Goal: Task Accomplishment & Management: Use online tool/utility

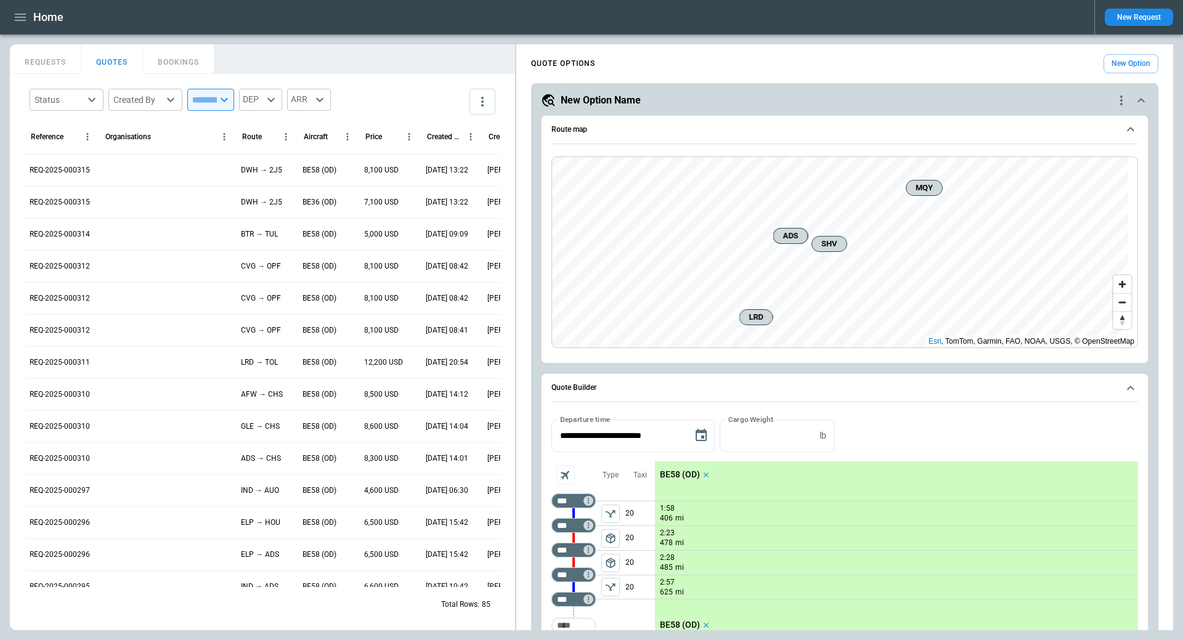
scroll to position [246, 0]
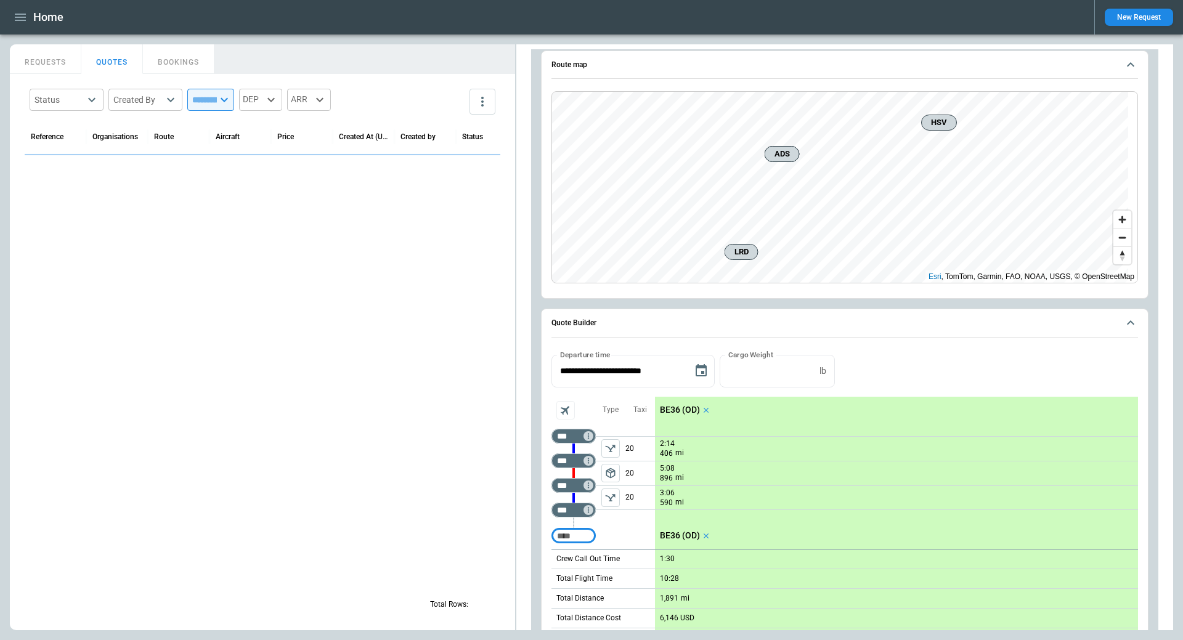
scroll to position [1399, 0]
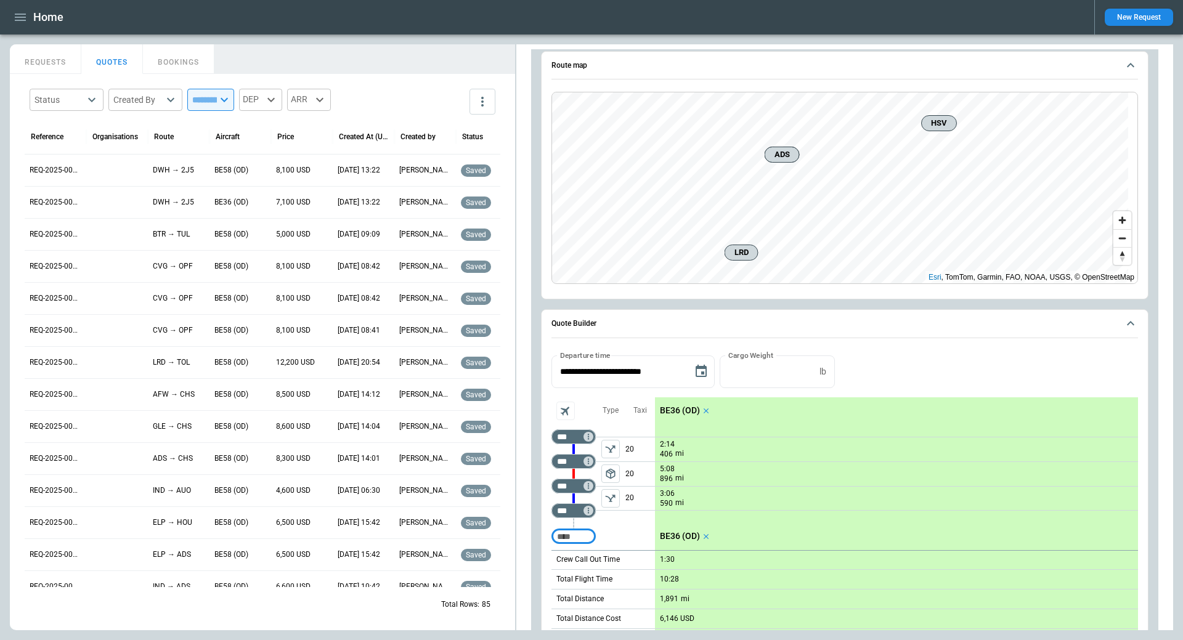
click at [55, 62] on button "REQUESTS" at bounding box center [45, 59] width 71 height 30
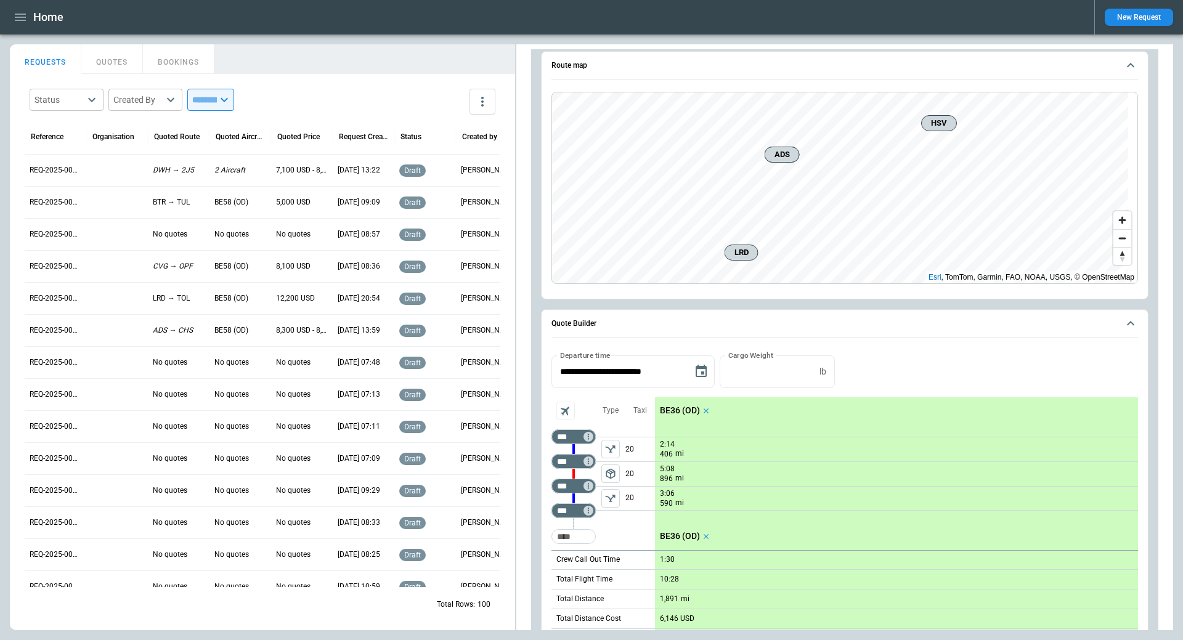
scroll to position [0, 0]
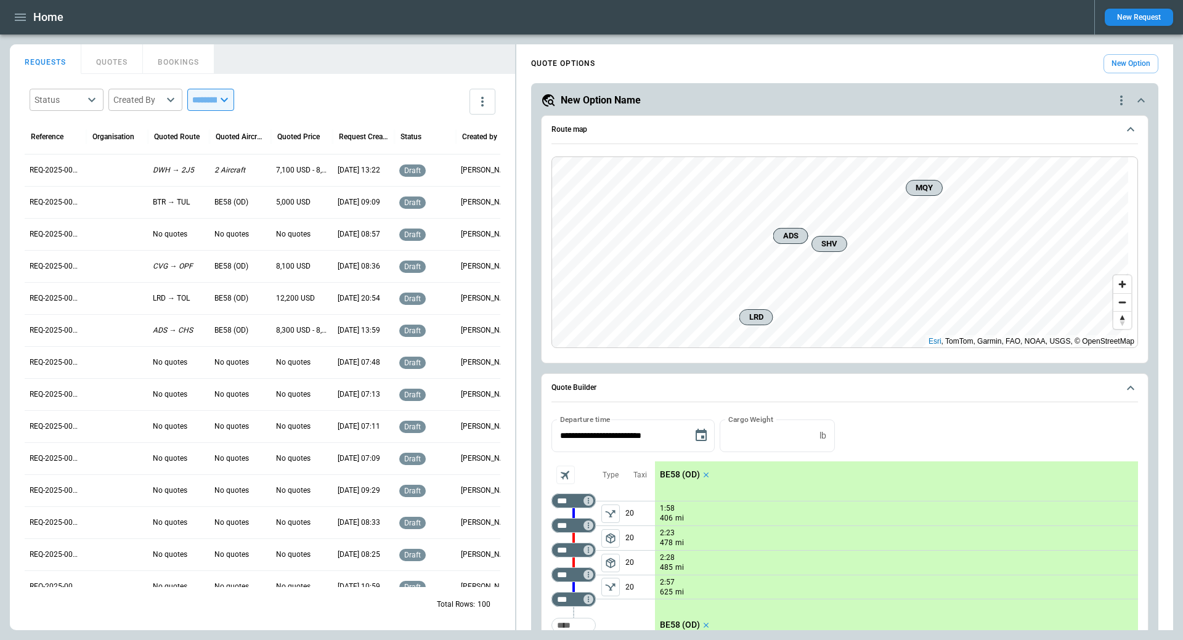
click at [1114, 96] on icon "quote-option-actions" at bounding box center [1121, 100] width 15 height 15
click at [1053, 176] on li "Delete Quote Option" at bounding box center [1065, 175] width 108 height 18
click at [1114, 93] on icon "quote-option-actions" at bounding box center [1121, 100] width 15 height 15
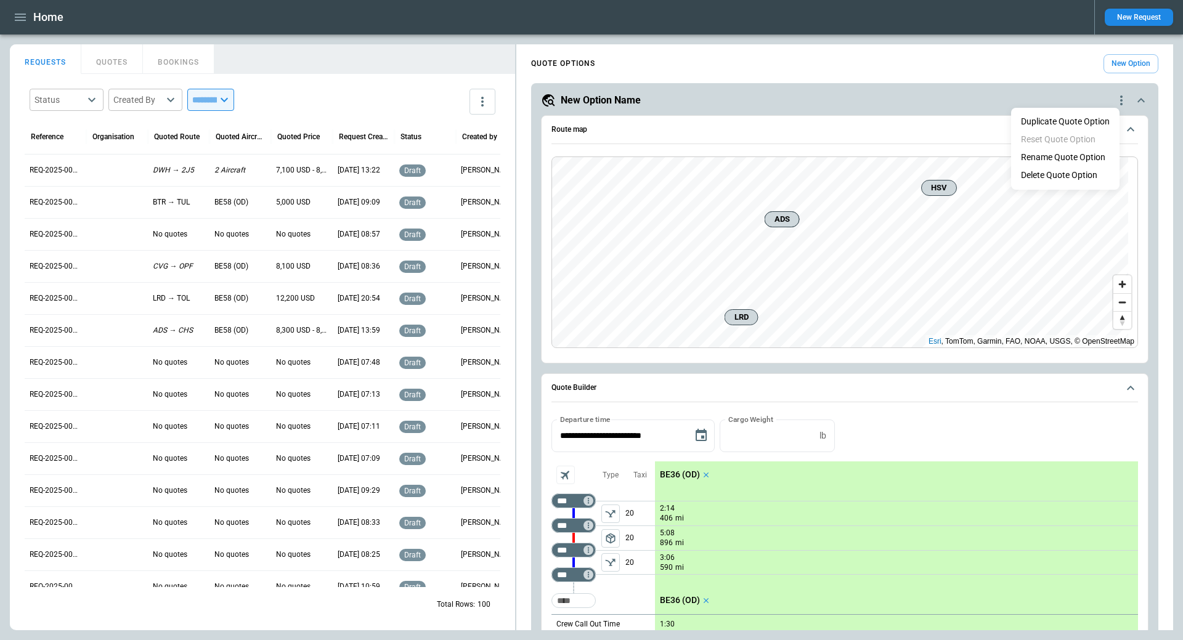
click at [1047, 176] on li "Delete Quote Option" at bounding box center [1065, 175] width 108 height 18
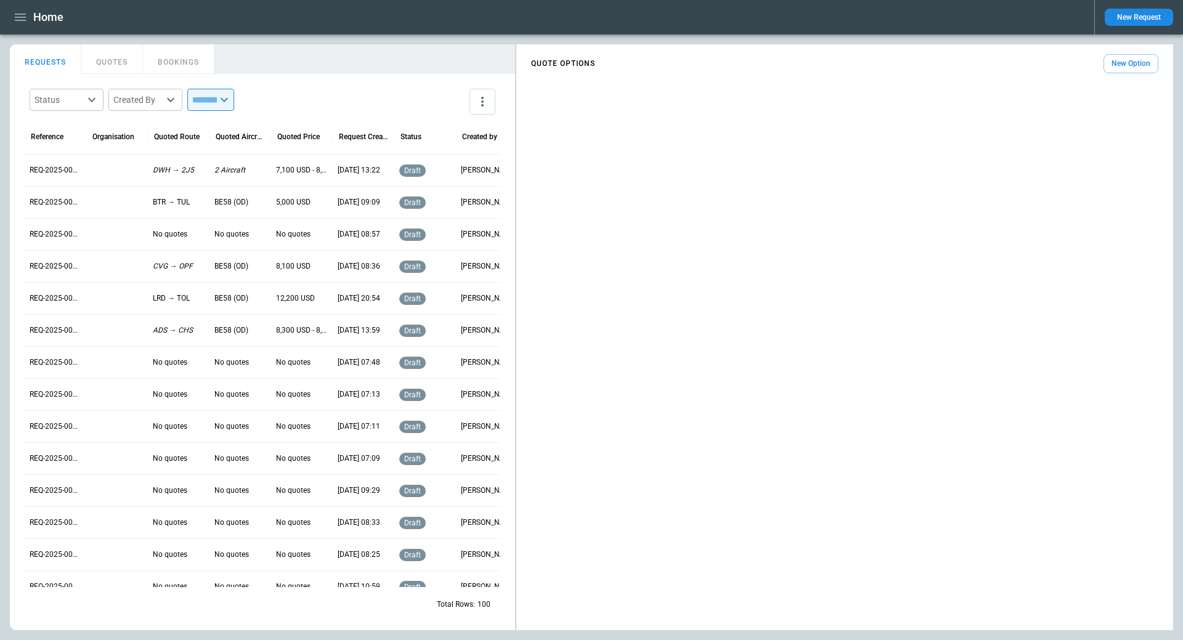
click at [1143, 61] on button "New Option" at bounding box center [1130, 63] width 55 height 19
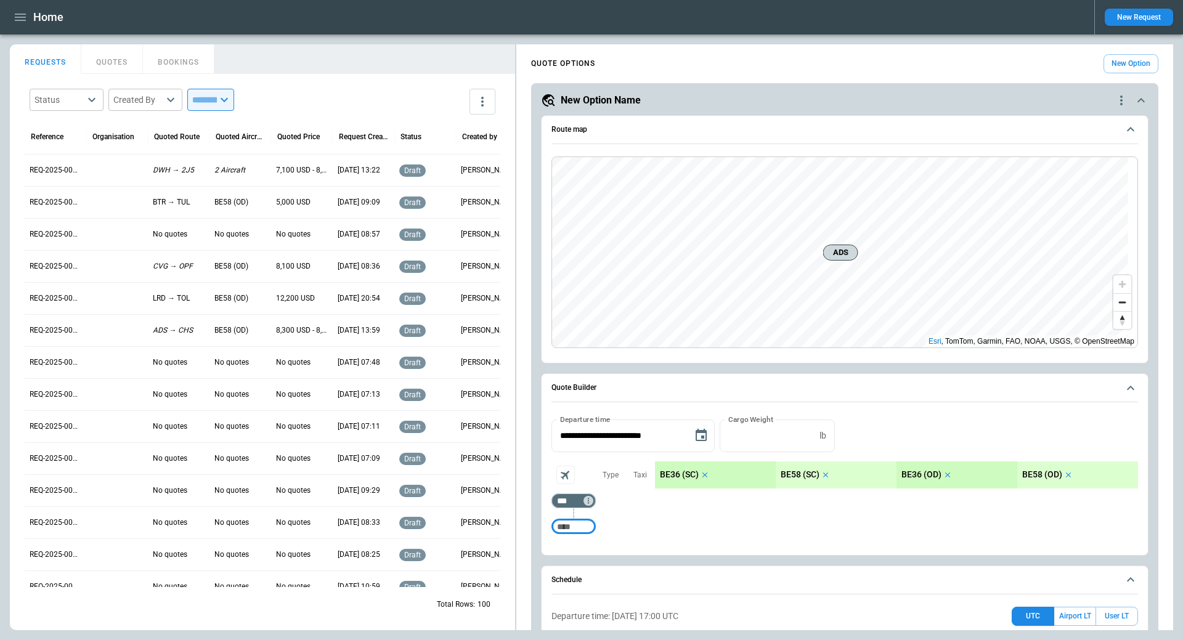
click at [704, 474] on icon "scrollable content" at bounding box center [704, 475] width 5 height 5
click at [704, 474] on icon "scrollable content" at bounding box center [706, 475] width 5 height 5
click at [564, 526] on input "Too short" at bounding box center [573, 527] width 39 height 22
type input "***"
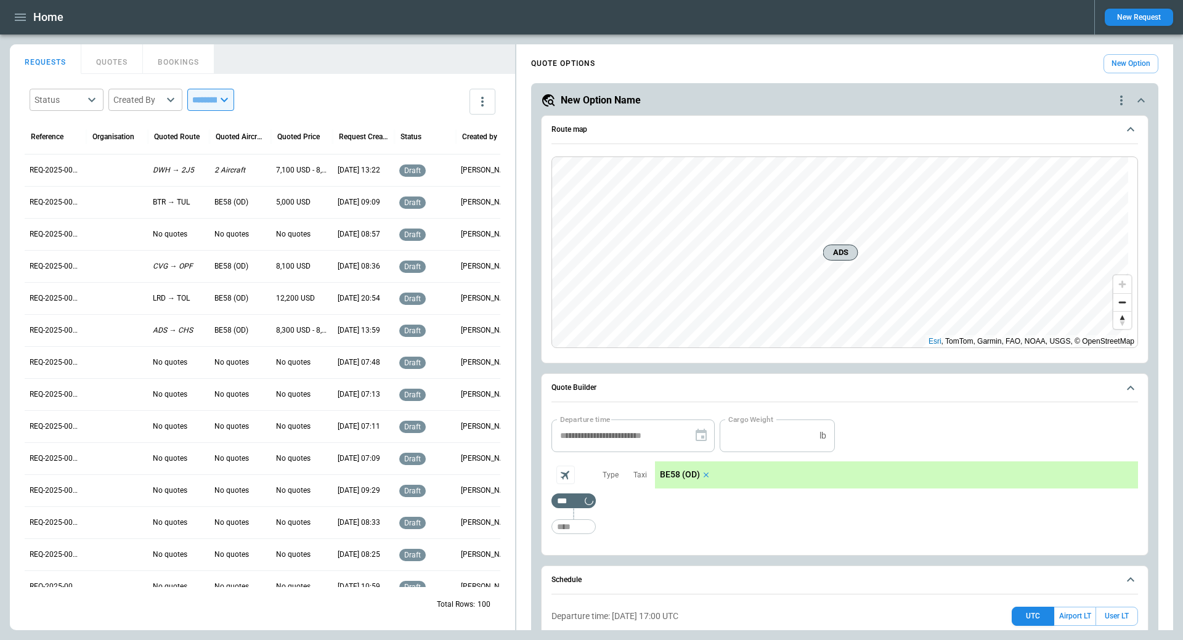
type input "*"
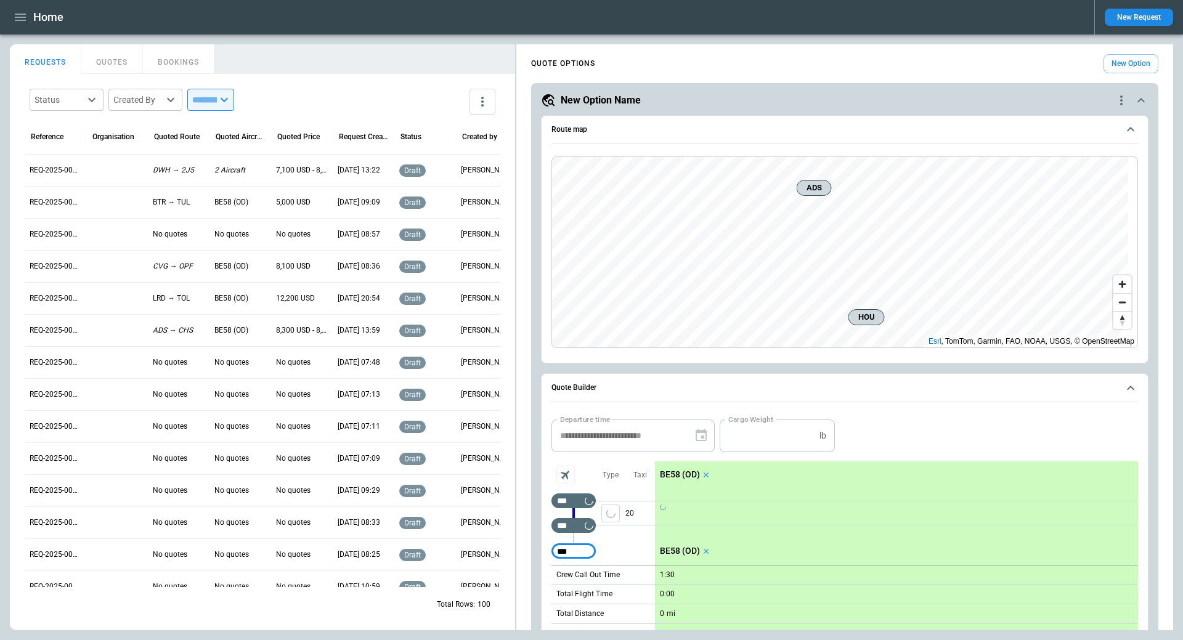
type input "***"
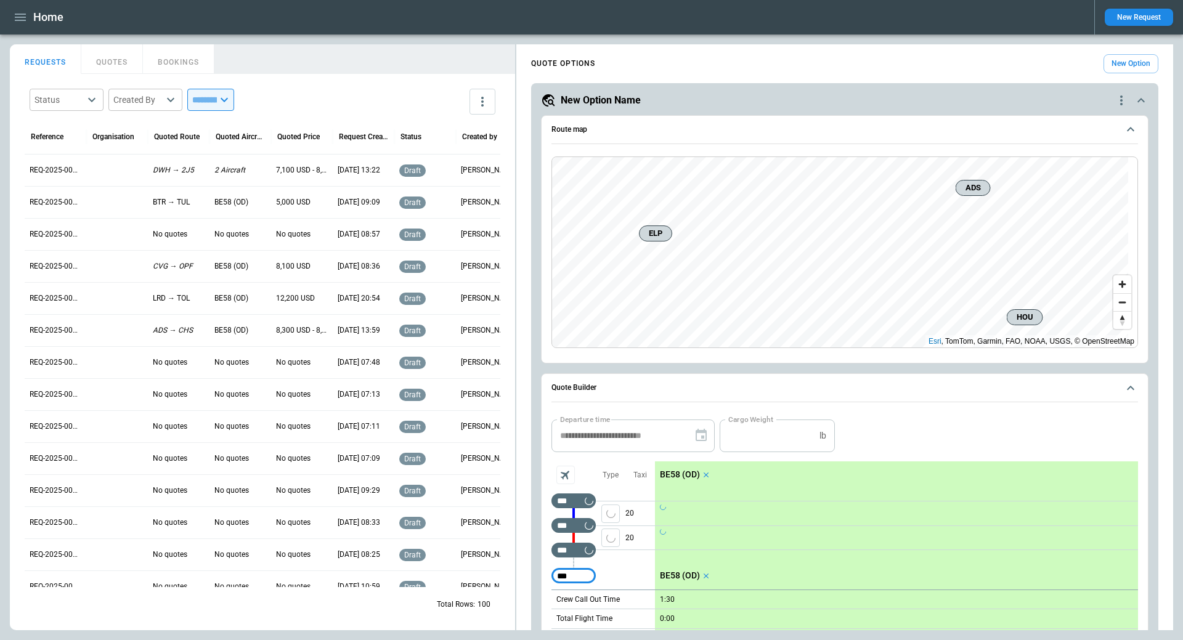
type input "***"
drag, startPoint x: 610, startPoint y: 563, endPoint x: 913, endPoint y: 474, distance: 315.8
click at [610, 563] on span "package_2" at bounding box center [610, 562] width 12 height 12
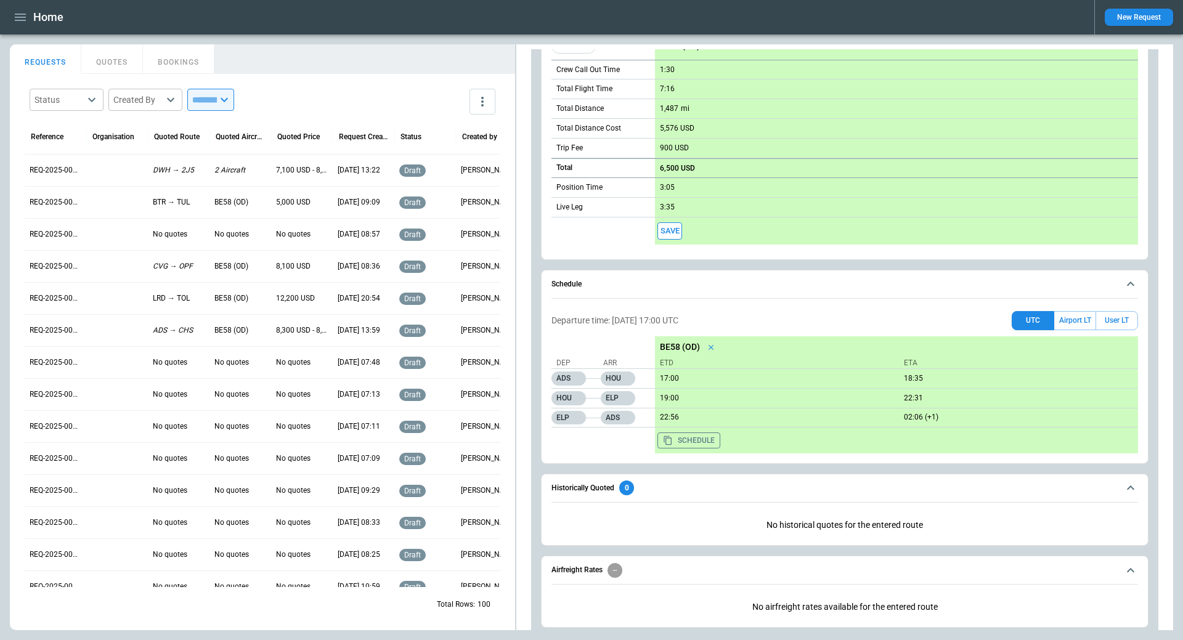
scroll to position [616, 0]
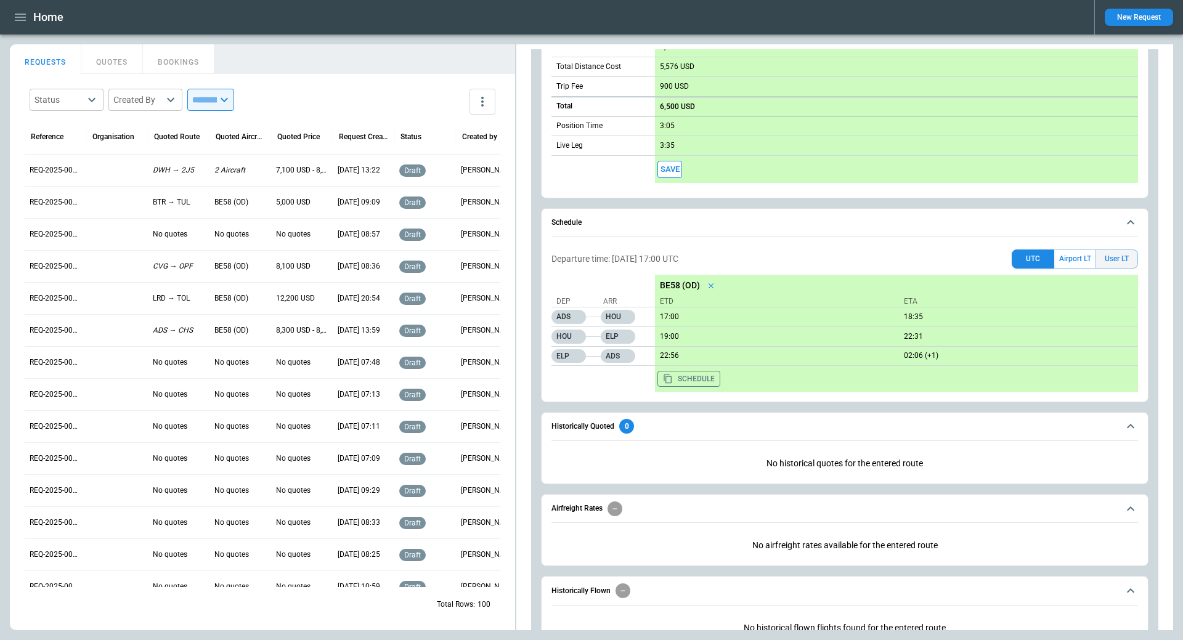
click at [1104, 259] on button "User LT" at bounding box center [1116, 259] width 43 height 19
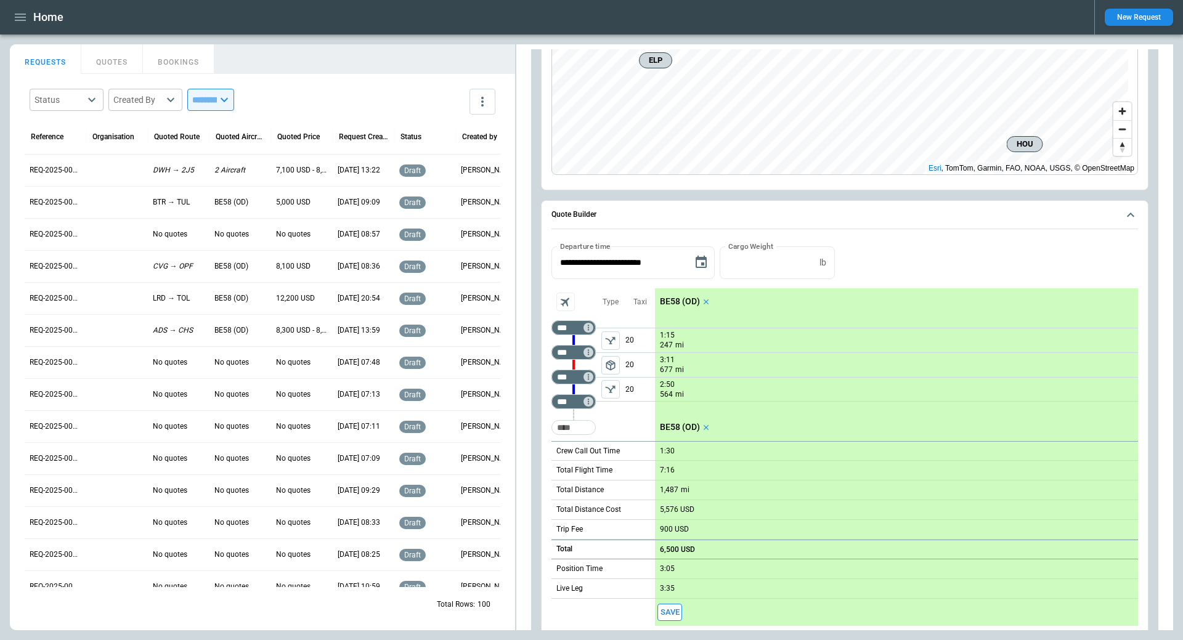
scroll to position [185, 0]
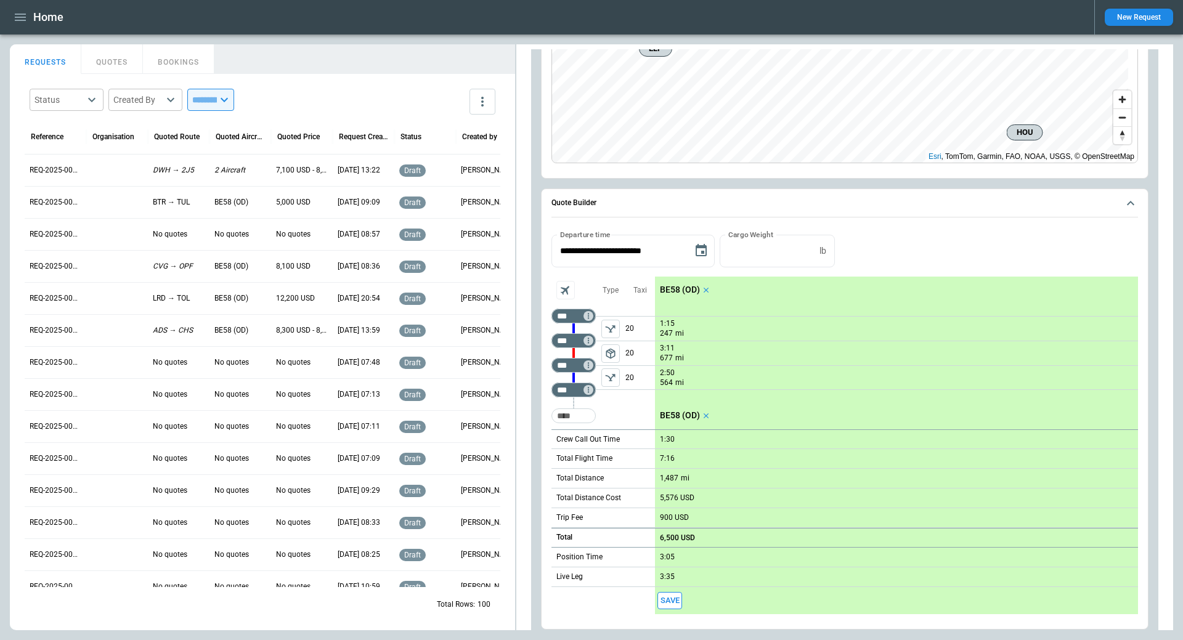
drag, startPoint x: 670, startPoint y: 438, endPoint x: 812, endPoint y: 439, distance: 142.3
click at [670, 438] on p "1:30" at bounding box center [667, 439] width 15 height 9
type input "***"
click at [666, 437] on p "2:00" at bounding box center [667, 439] width 15 height 9
type input "***"
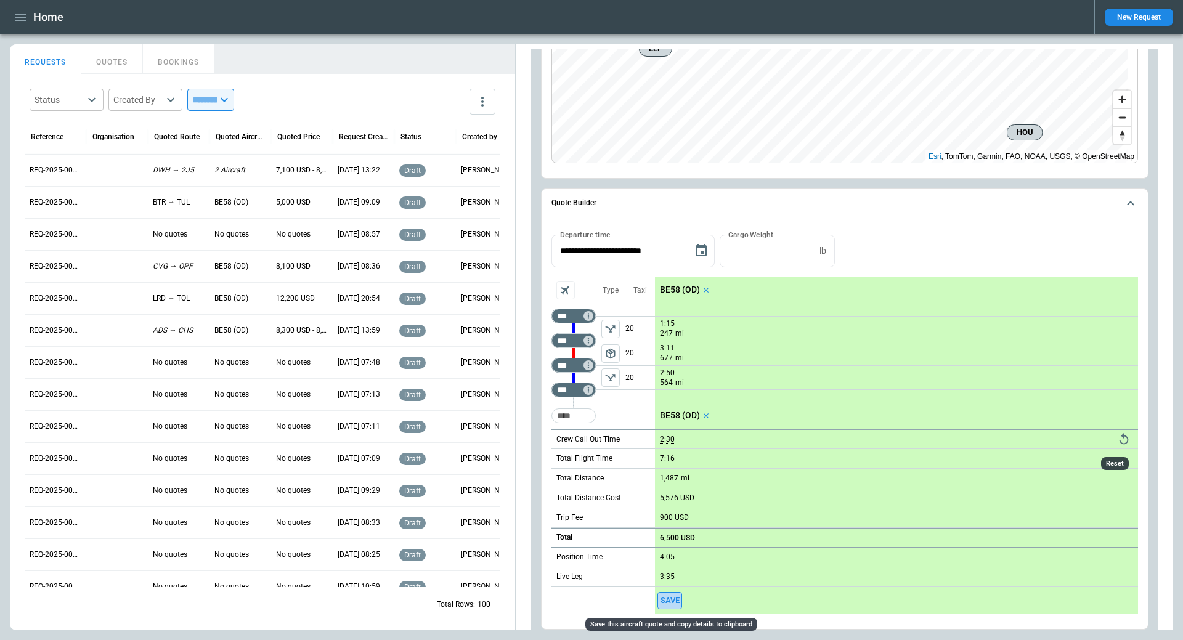
click at [675, 601] on button "Save" at bounding box center [669, 601] width 25 height 18
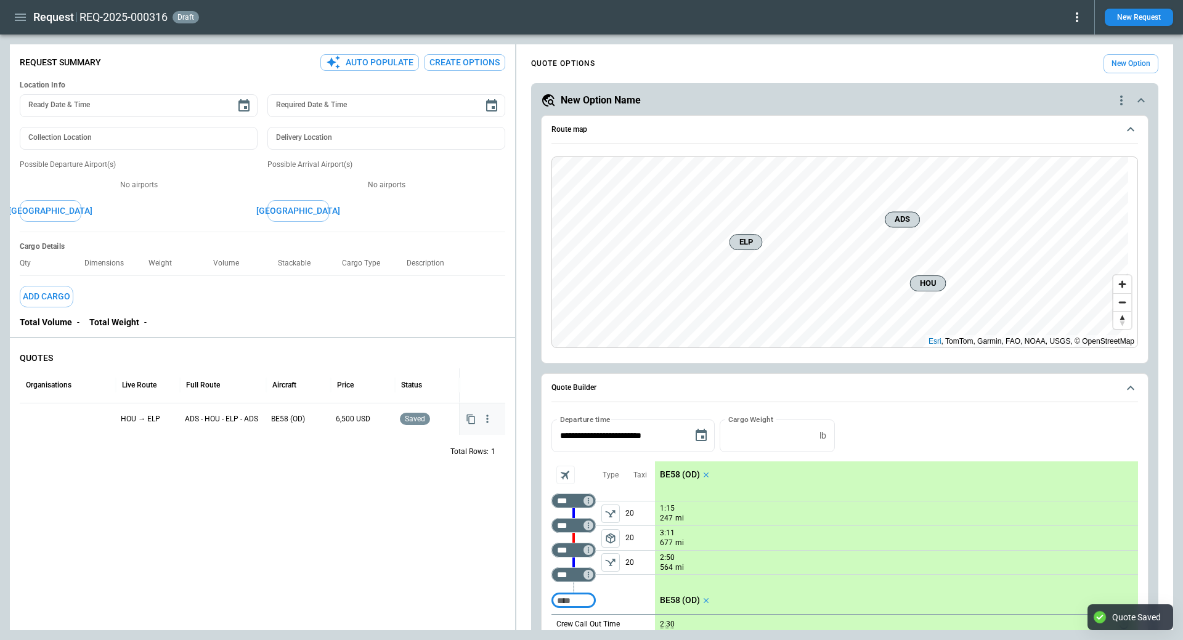
click at [38, 420] on div at bounding box center [68, 419] width 86 height 22
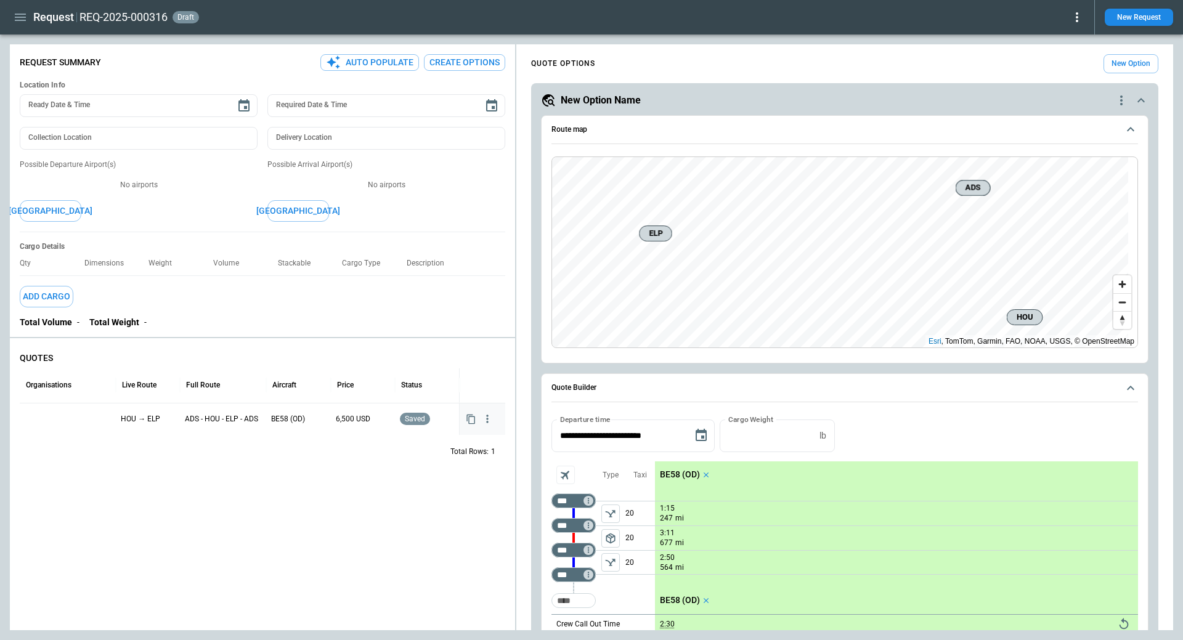
click at [57, 418] on div at bounding box center [68, 419] width 86 height 22
click at [56, 414] on input "text" at bounding box center [58, 421] width 65 height 22
type input "*****"
click at [55, 450] on li "Airspace" at bounding box center [67, 451] width 95 height 18
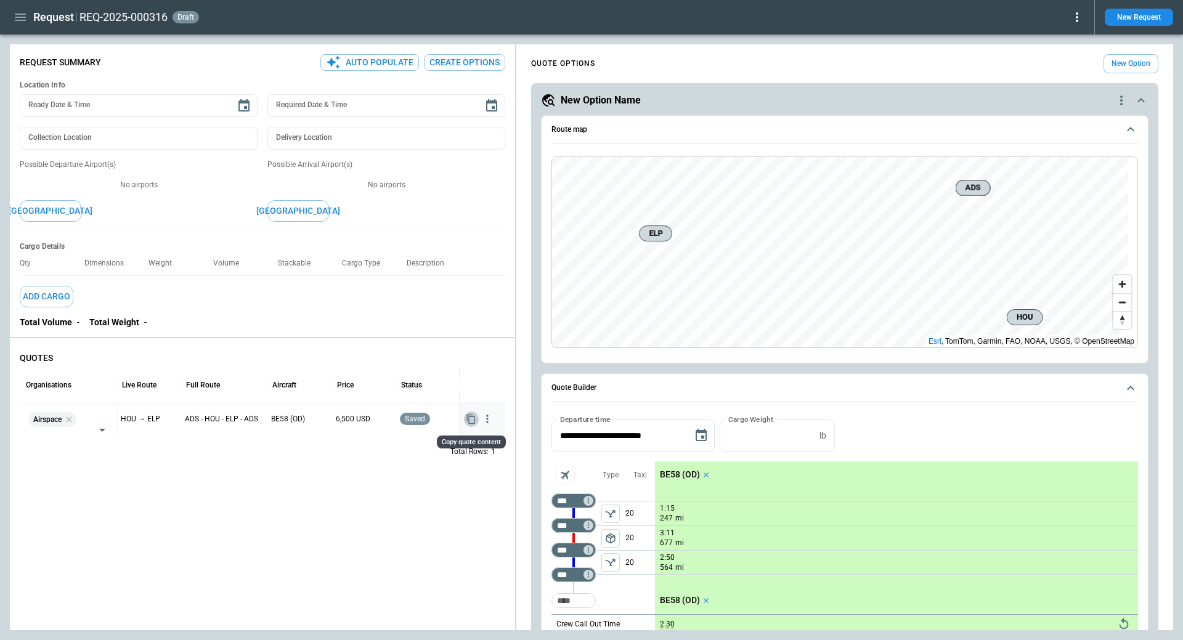
click at [473, 420] on icon "Copy quote content" at bounding box center [471, 419] width 10 height 10
type textarea "*"
